Goal: Find specific page/section: Find specific page/section

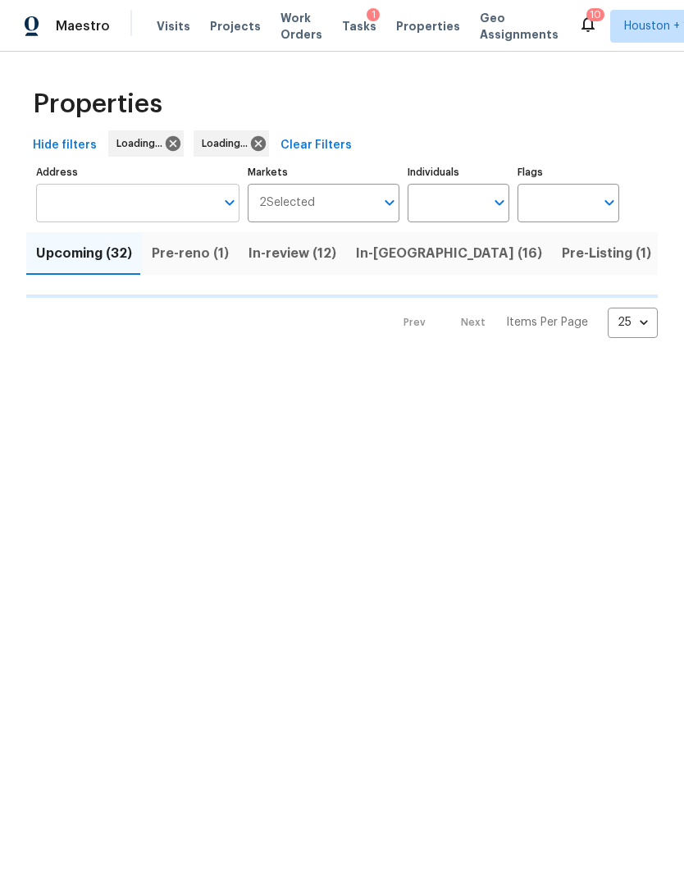
click at [188, 208] on input "Address" at bounding box center [125, 203] width 179 height 39
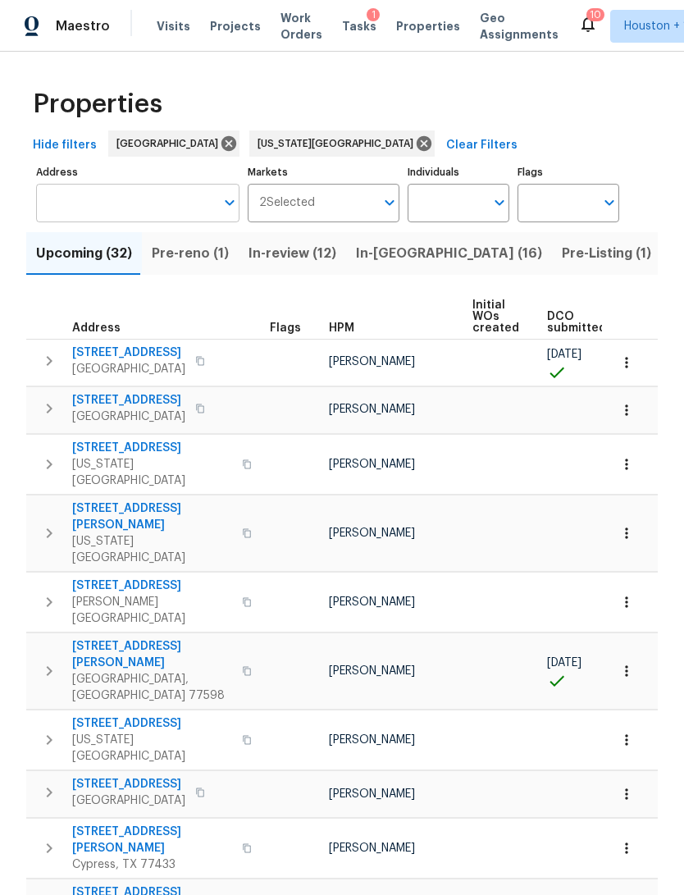
click at [81, 203] on input "Address" at bounding box center [125, 203] width 179 height 39
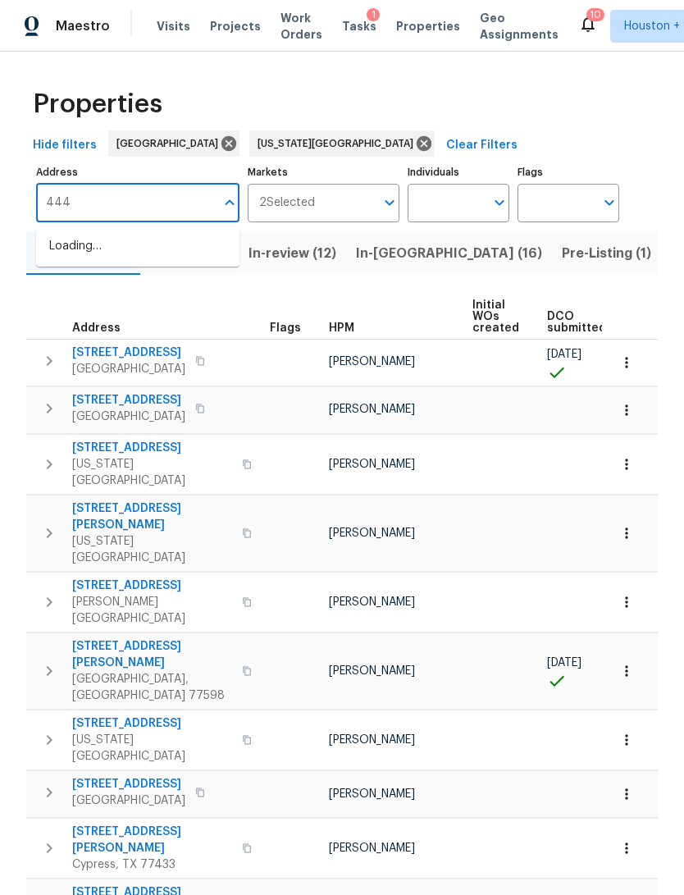
type input "4444"
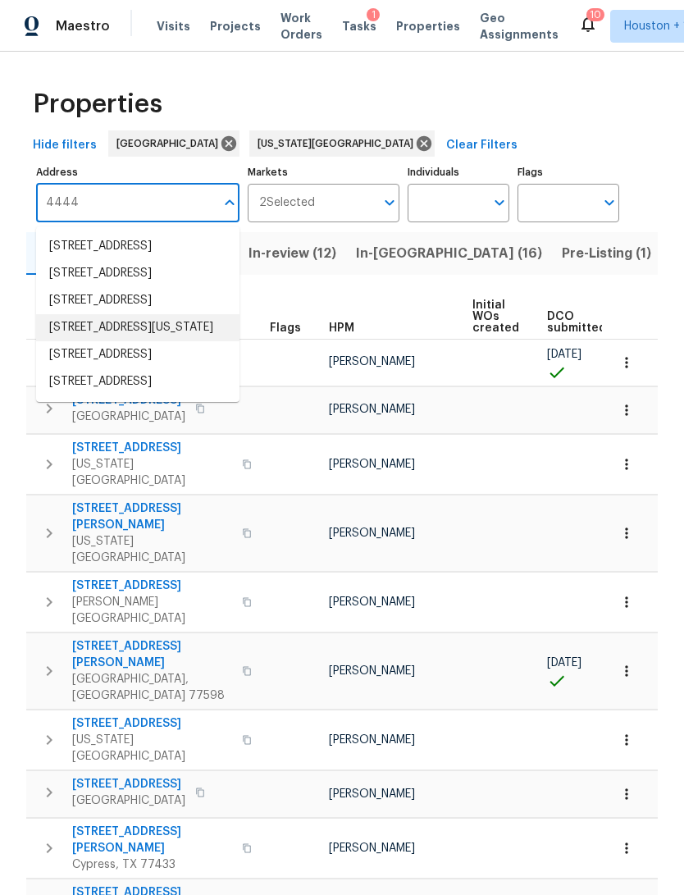
click at [81, 341] on li "[STREET_ADDRESS][US_STATE]" at bounding box center [137, 327] width 203 height 27
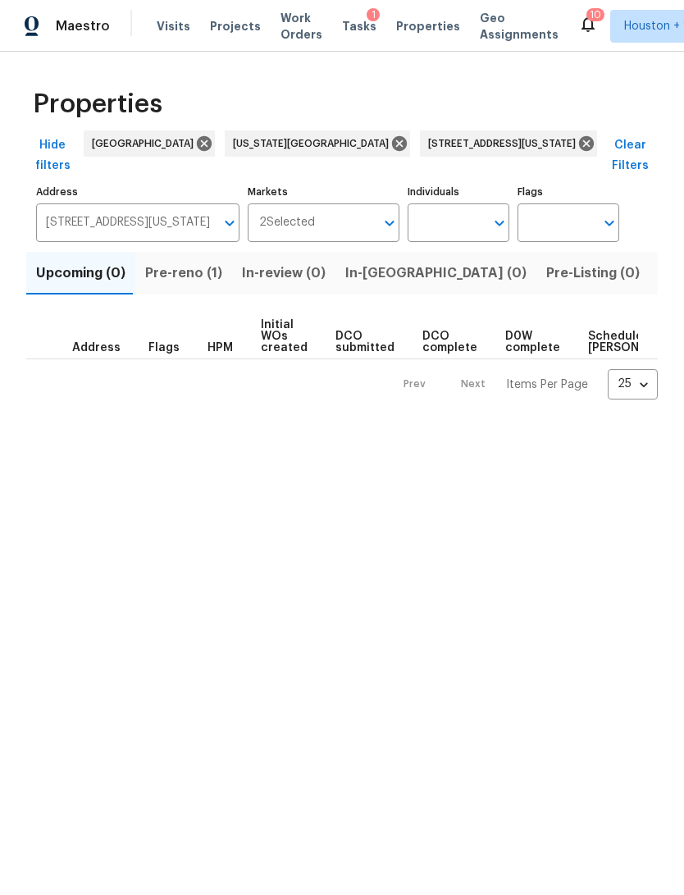
click at [173, 262] on span "Pre-reno (1)" at bounding box center [183, 273] width 77 height 23
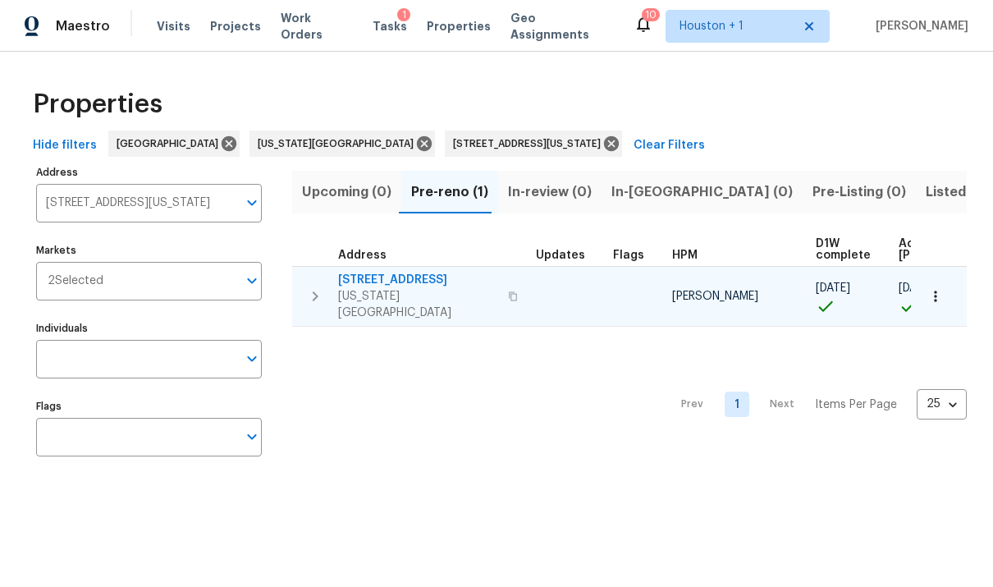
click at [389, 277] on span "[STREET_ADDRESS]" at bounding box center [418, 280] width 160 height 16
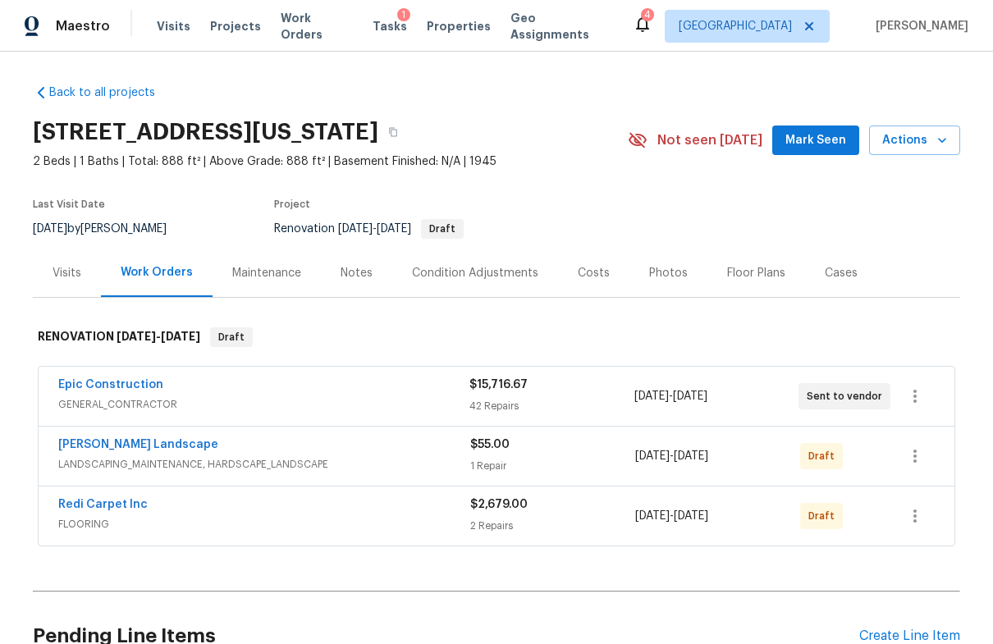
click at [584, 271] on div "Costs" at bounding box center [594, 273] width 32 height 16
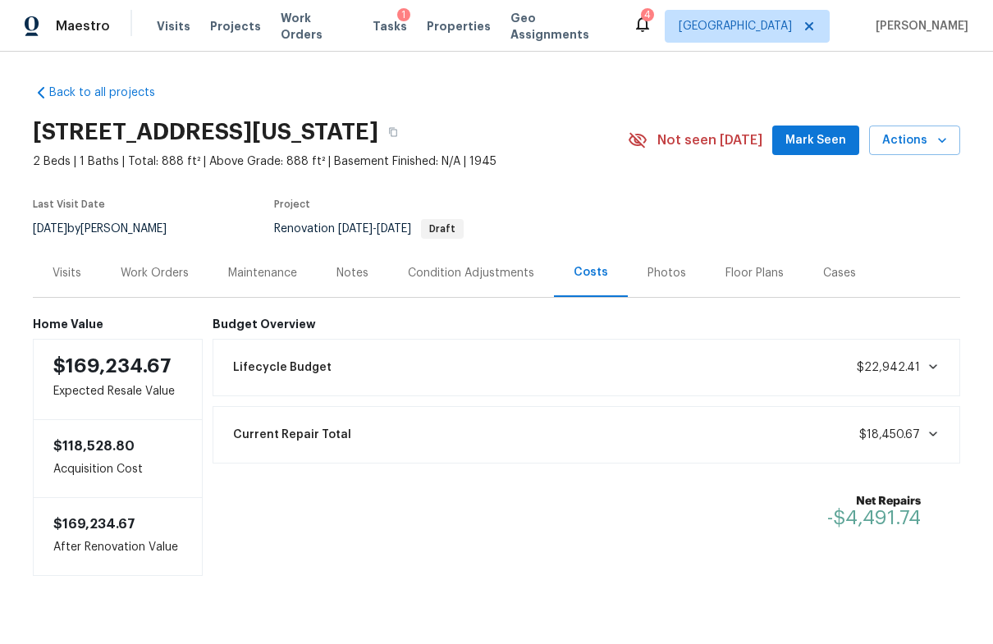
click at [498, 268] on div "Condition Adjustments" at bounding box center [471, 273] width 126 height 16
